Goal: Information Seeking & Learning: Learn about a topic

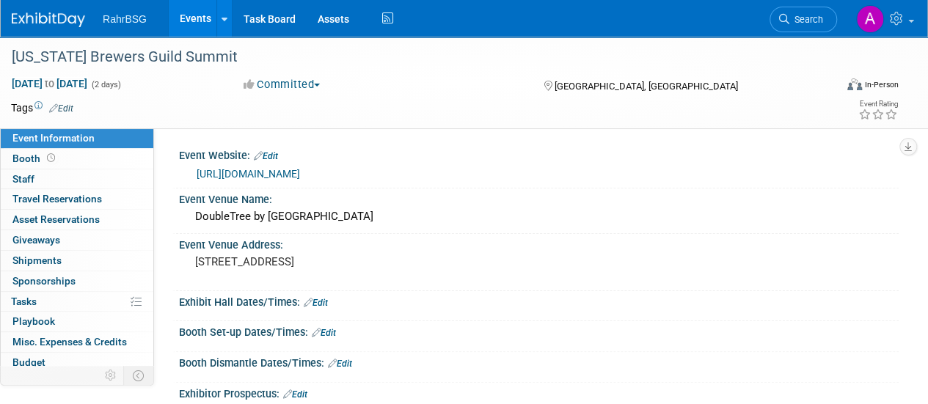
click at [56, 12] on img at bounding box center [48, 19] width 73 height 15
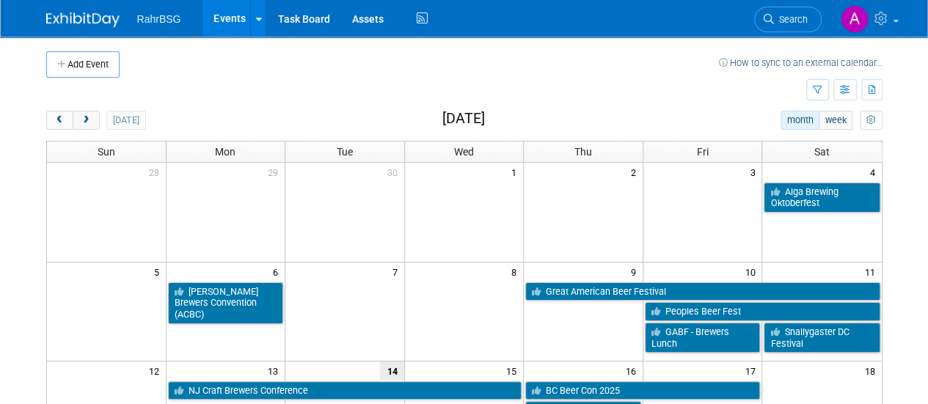
click at [531, 68] on td at bounding box center [419, 64] width 599 height 26
click at [57, 120] on span "prev" at bounding box center [59, 121] width 11 height 10
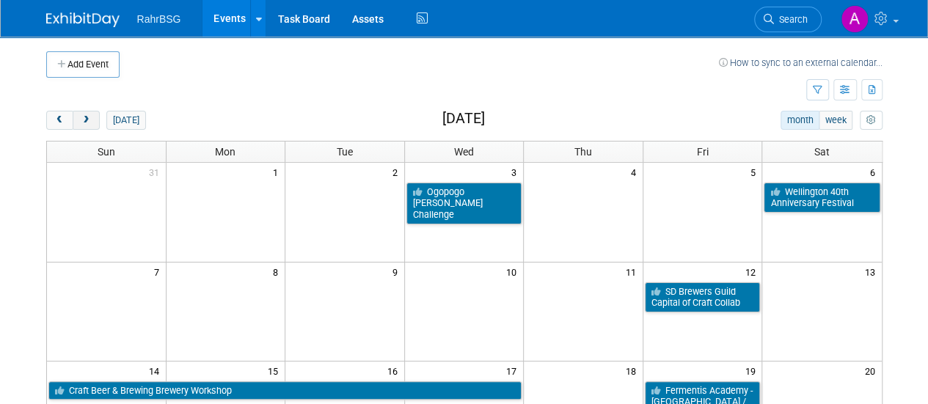
click at [75, 116] on button "next" at bounding box center [86, 120] width 27 height 19
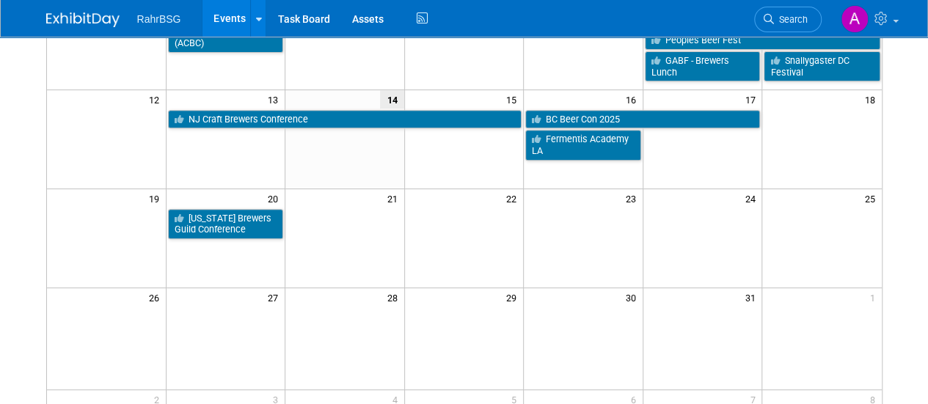
scroll to position [246, 0]
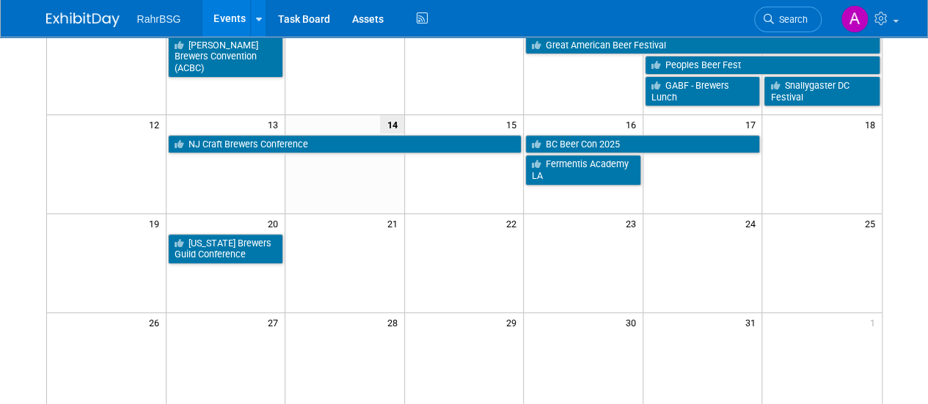
drag, startPoint x: 712, startPoint y: 179, endPoint x: 757, endPoint y: 166, distance: 46.4
click at [757, 166] on td at bounding box center [702, 169] width 120 height 32
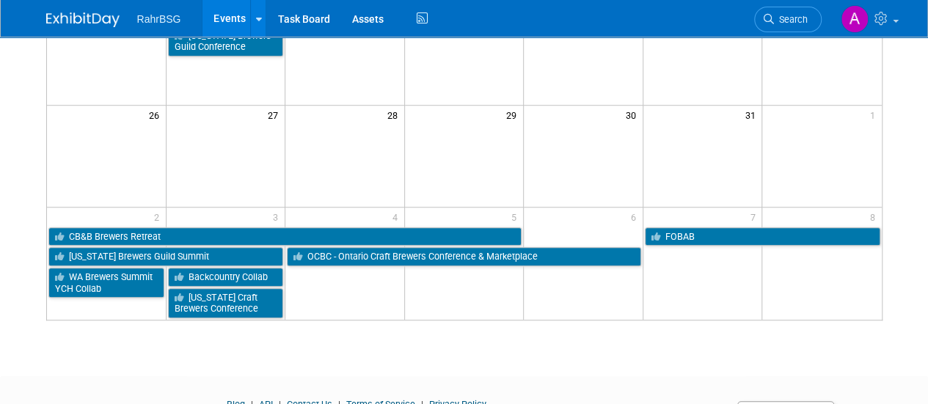
scroll to position [457, 0]
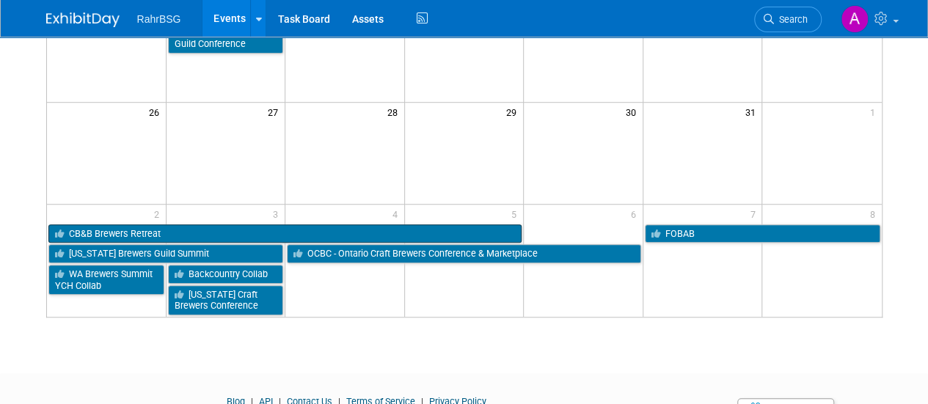
click at [84, 224] on link "CB&B Brewers Retreat" at bounding box center [285, 233] width 474 height 19
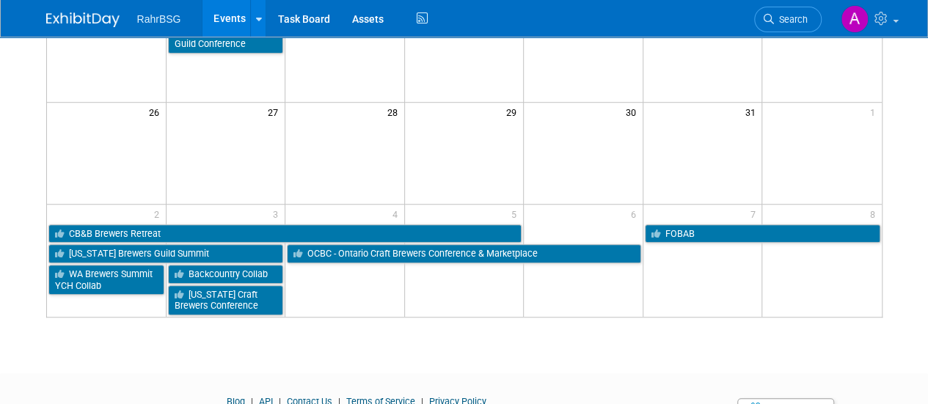
click at [598, 149] on td at bounding box center [584, 153] width 120 height 102
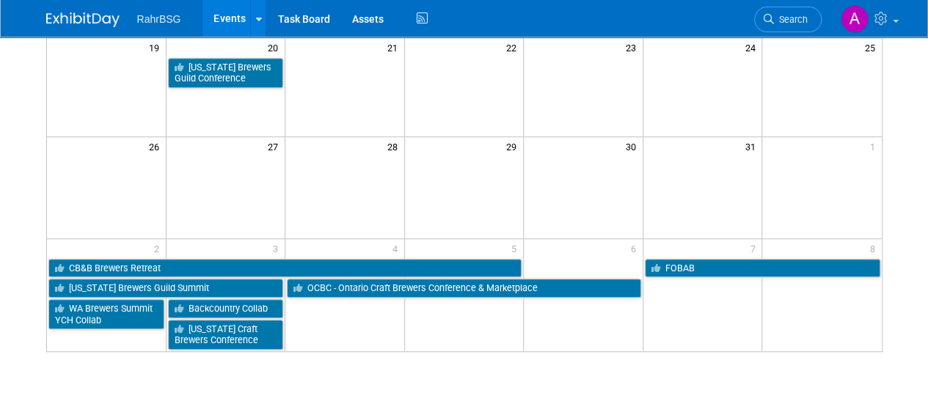
scroll to position [54, 0]
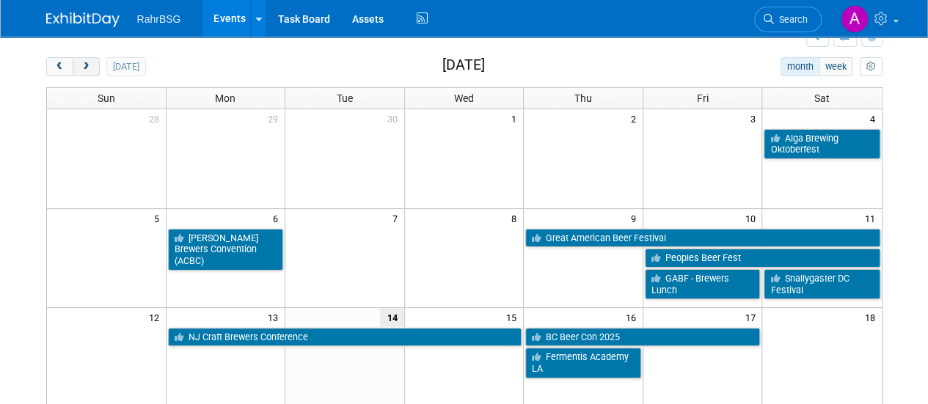
click at [85, 62] on span "next" at bounding box center [86, 67] width 11 height 10
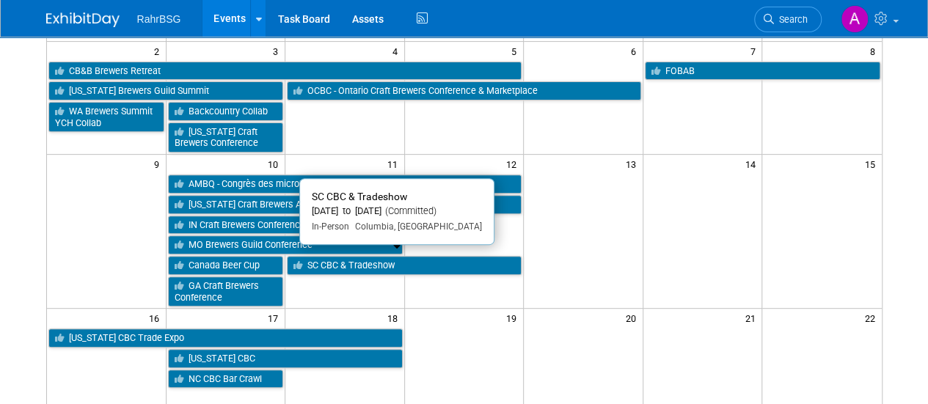
scroll to position [221, 0]
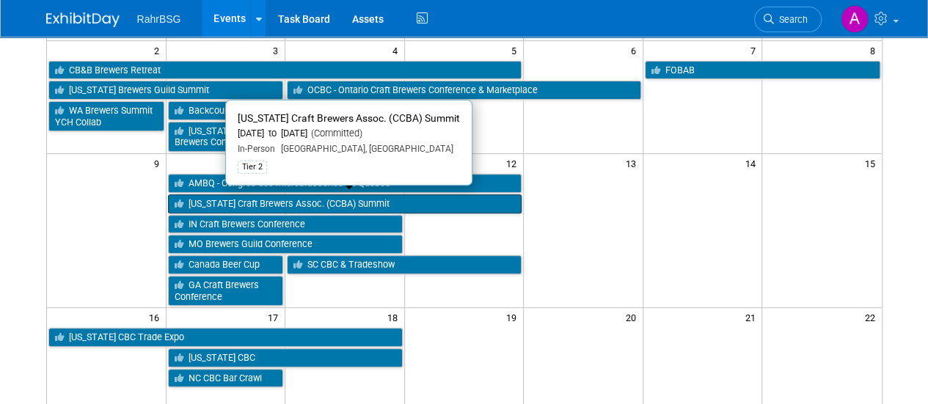
click at [422, 199] on link "[US_STATE] Craft Brewers Assoc. (CCBA) Summit" at bounding box center [345, 203] width 354 height 19
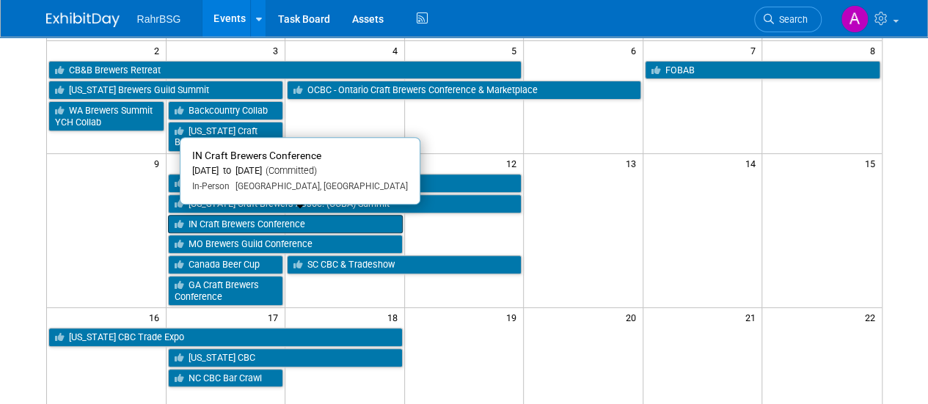
click at [205, 219] on link "IN Craft Brewers Conference" at bounding box center [285, 224] width 235 height 19
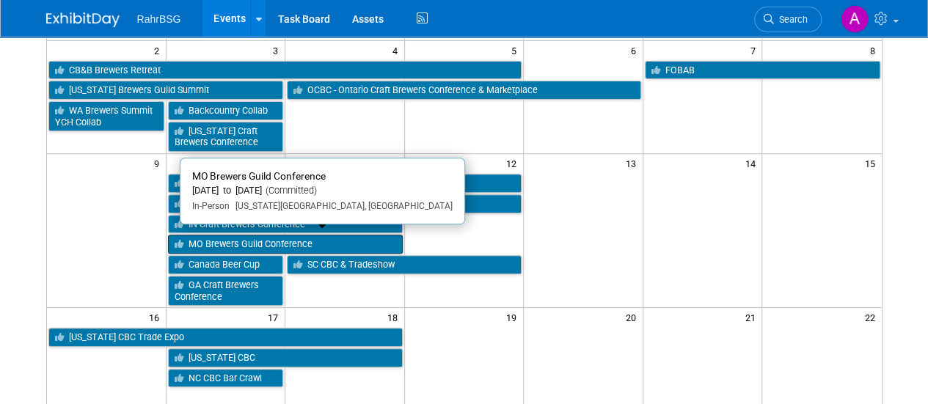
click at [283, 243] on link "MO Brewers Guild Conference" at bounding box center [285, 244] width 235 height 19
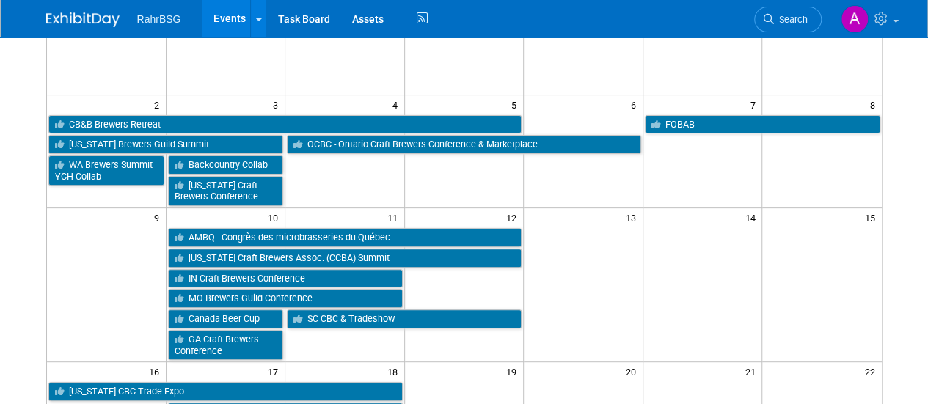
scroll to position [0, 0]
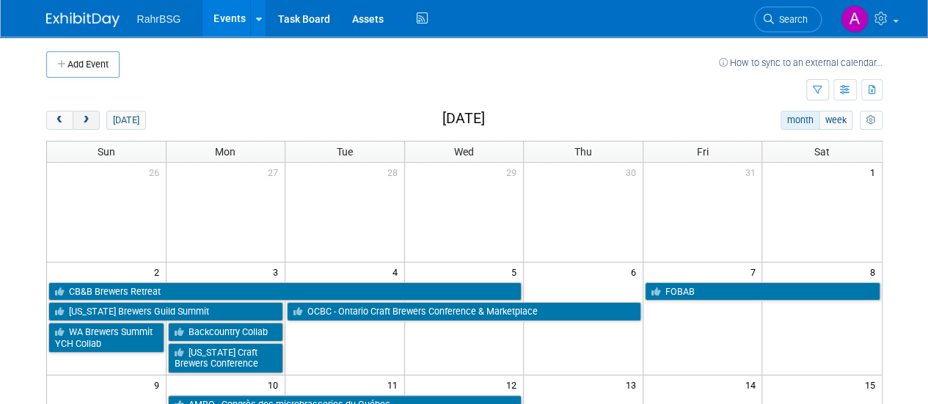
click at [84, 119] on span "next" at bounding box center [86, 121] width 11 height 10
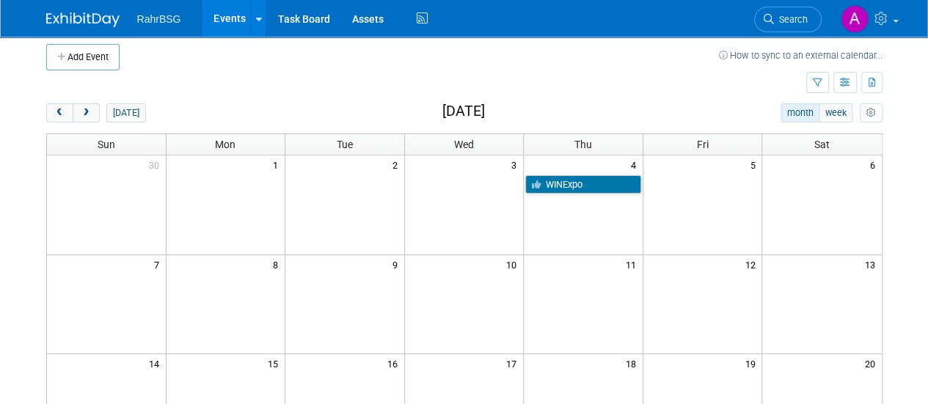
scroll to position [7, 0]
click at [90, 111] on span "next" at bounding box center [86, 114] width 11 height 10
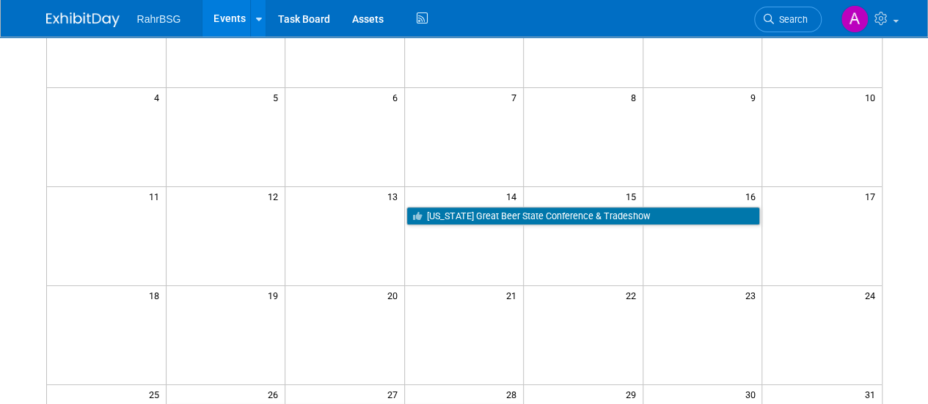
scroll to position [0, 0]
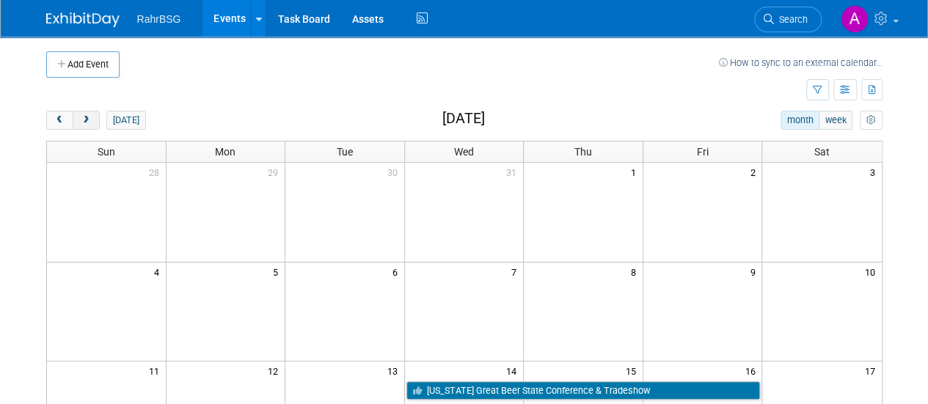
click at [89, 116] on span "next" at bounding box center [86, 121] width 11 height 10
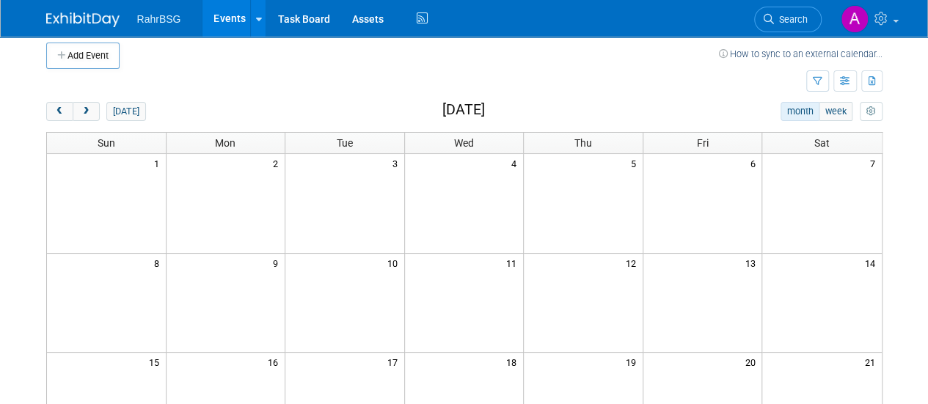
scroll to position [16, 0]
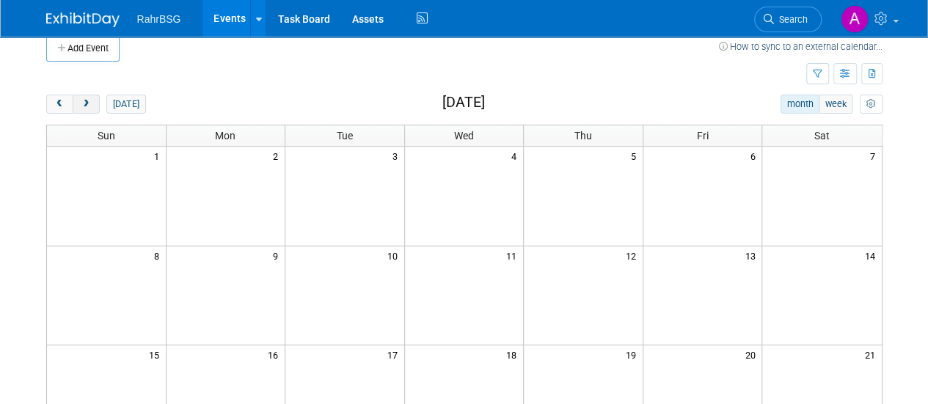
click at [87, 111] on button "next" at bounding box center [86, 104] width 27 height 19
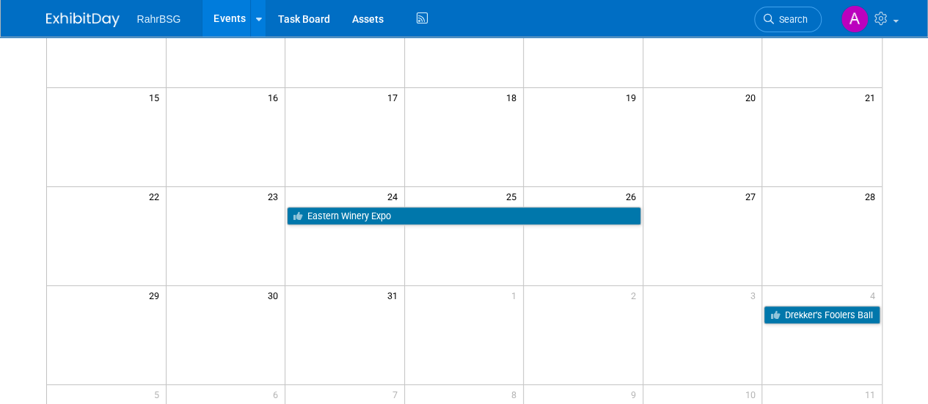
scroll to position [0, 0]
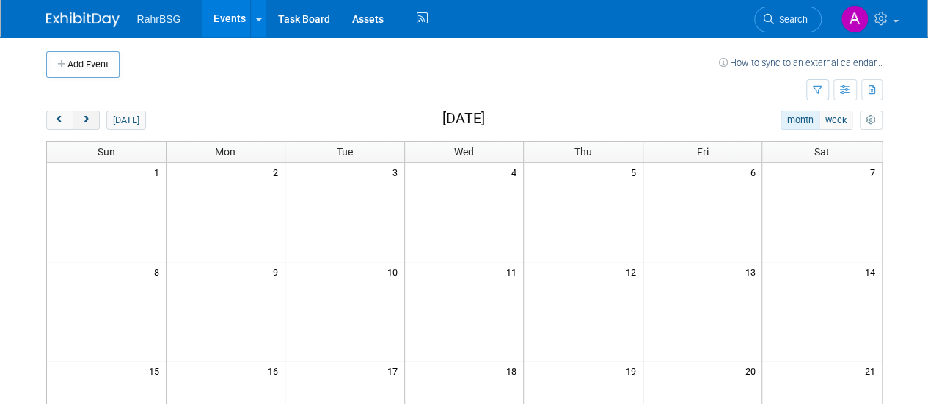
click at [87, 117] on span "next" at bounding box center [86, 121] width 11 height 10
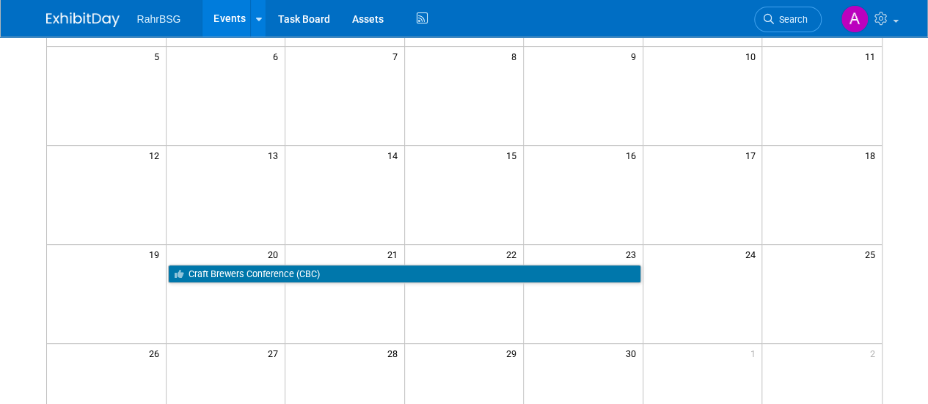
scroll to position [51, 0]
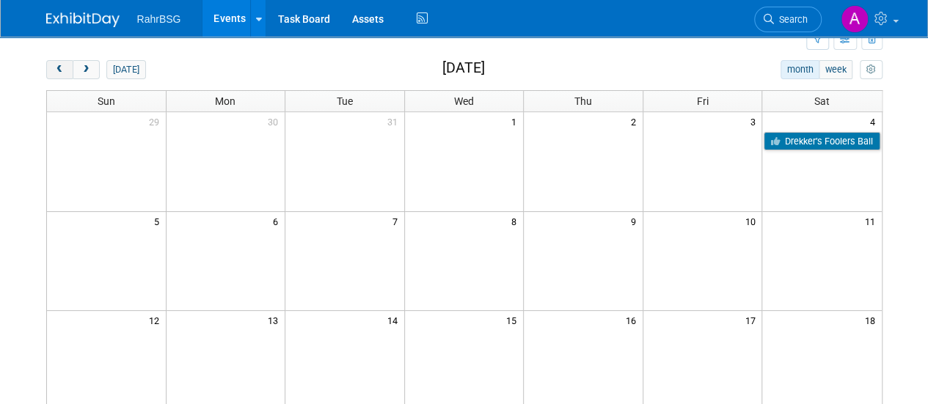
click at [54, 68] on span "prev" at bounding box center [59, 70] width 11 height 10
click at [54, 73] on button "prev" at bounding box center [59, 69] width 27 height 19
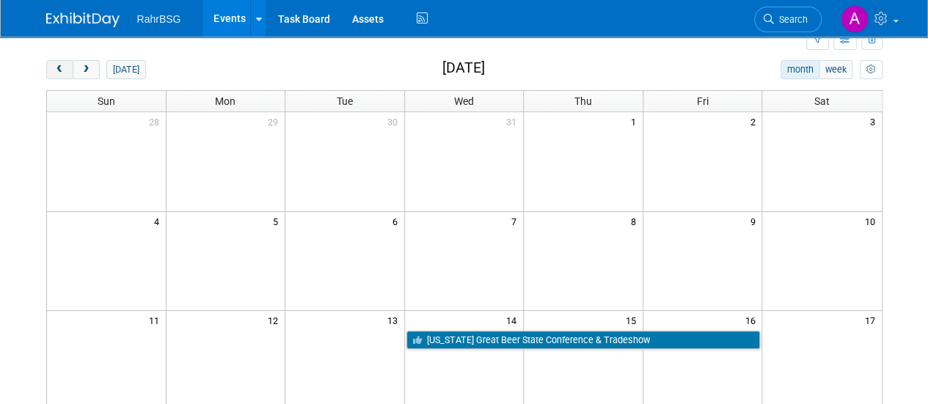
click at [59, 67] on span "prev" at bounding box center [59, 70] width 11 height 10
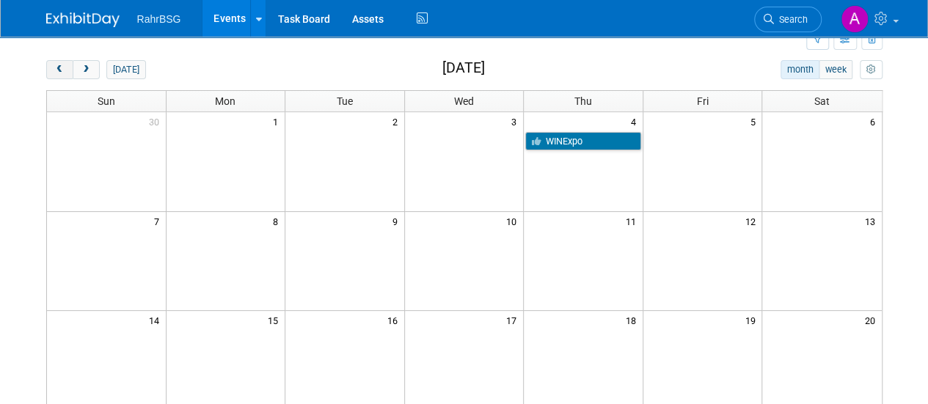
click at [59, 67] on span "prev" at bounding box center [59, 70] width 11 height 10
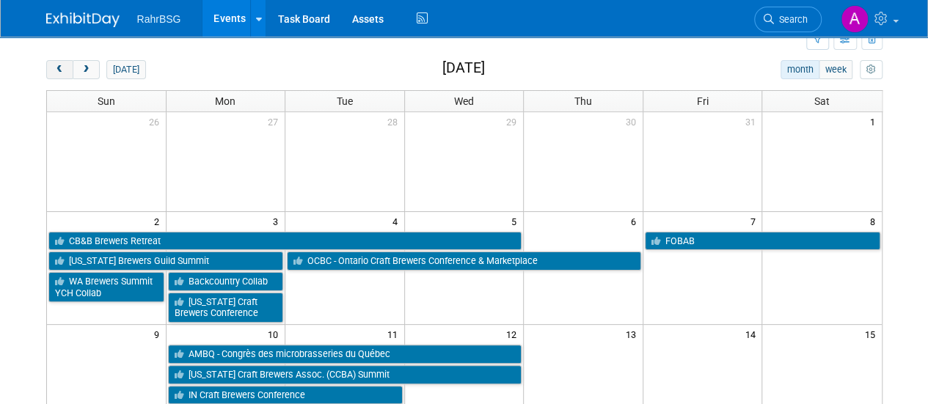
click at [59, 67] on span "prev" at bounding box center [59, 70] width 11 height 10
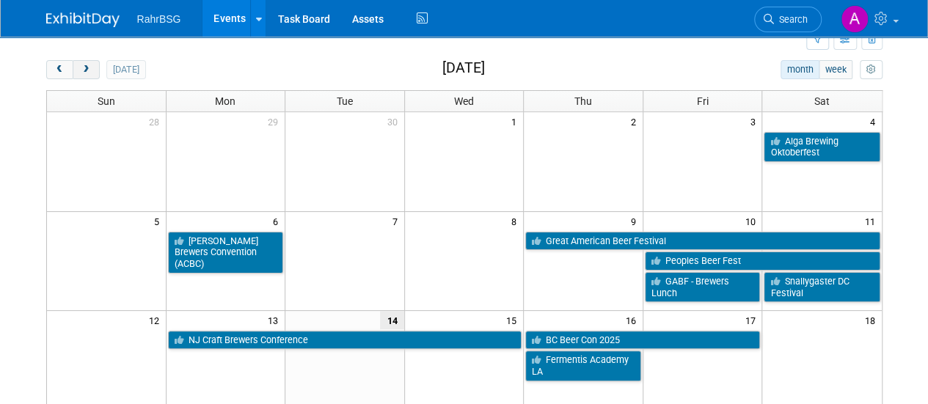
click at [85, 70] on span "next" at bounding box center [86, 70] width 11 height 10
